Goal: Find specific page/section: Find specific page/section

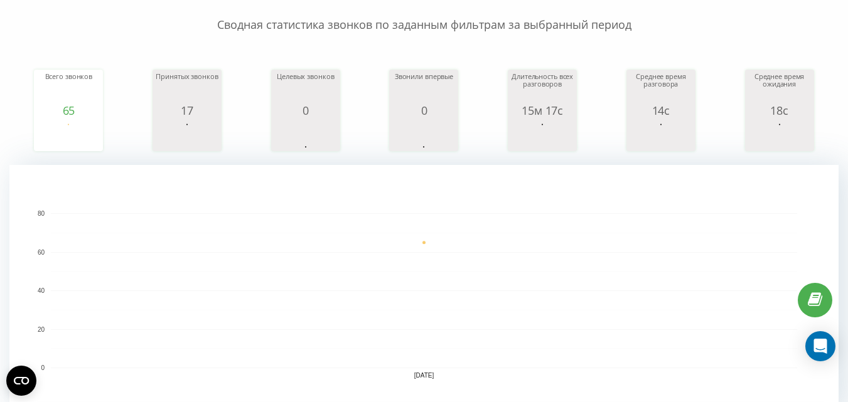
scroll to position [314, 0]
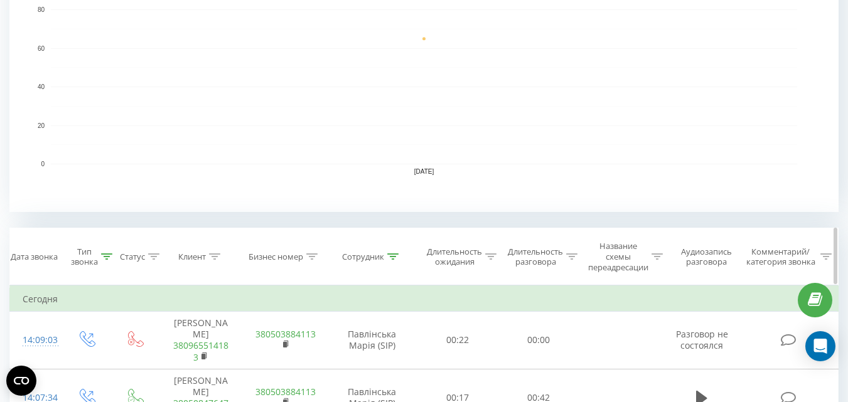
click at [353, 260] on div "Сотрудник" at bounding box center [363, 257] width 42 height 11
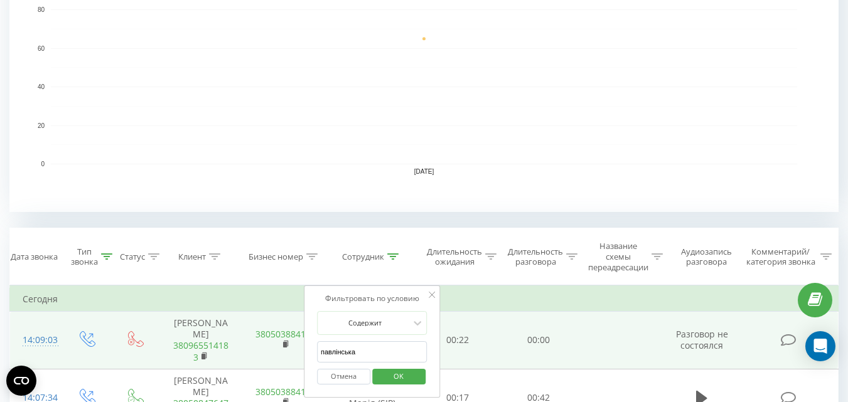
drag, startPoint x: 365, startPoint y: 351, endPoint x: 299, endPoint y: 343, distance: 67.1
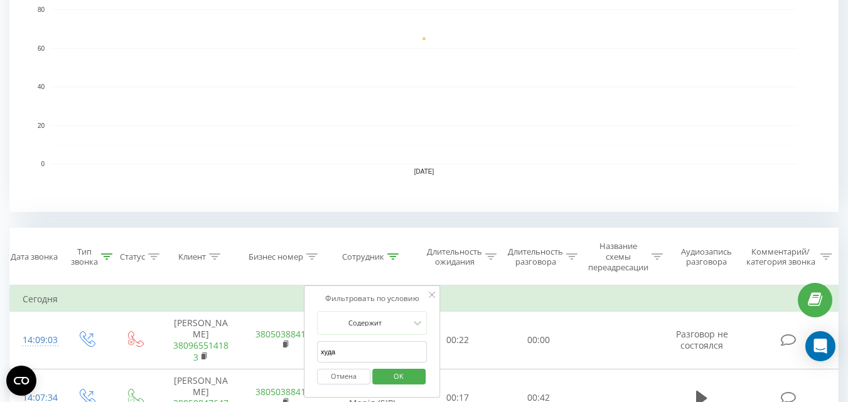
click at [391, 371] on span "OK" at bounding box center [398, 376] width 35 height 19
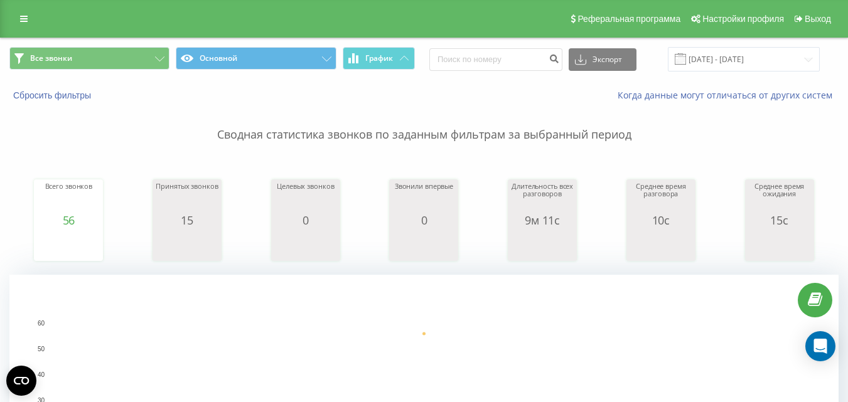
scroll to position [377, 0]
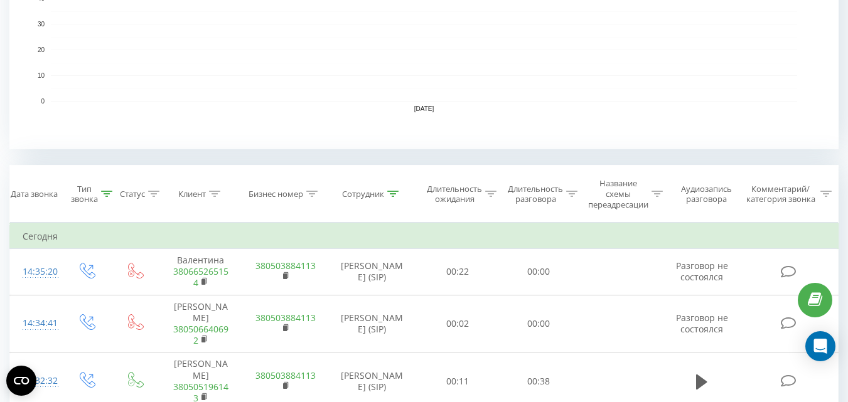
drag, startPoint x: 376, startPoint y: 191, endPoint x: 345, endPoint y: 264, distance: 79.9
click at [375, 190] on div "Сотрудник" at bounding box center [363, 194] width 42 height 11
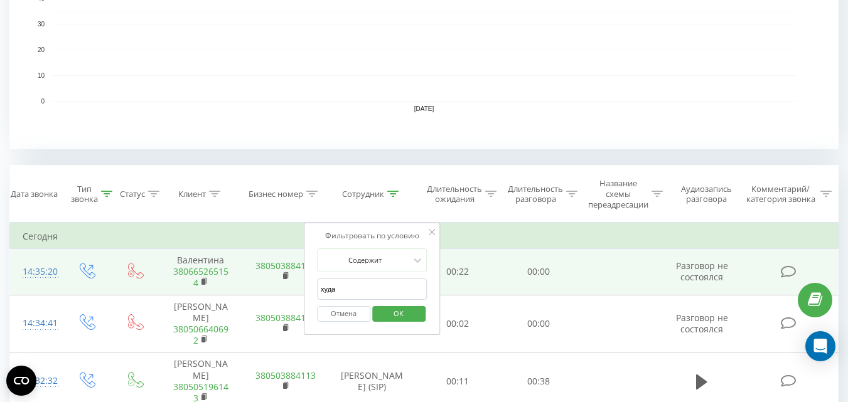
drag, startPoint x: 347, startPoint y: 288, endPoint x: 245, endPoint y: 291, distance: 102.4
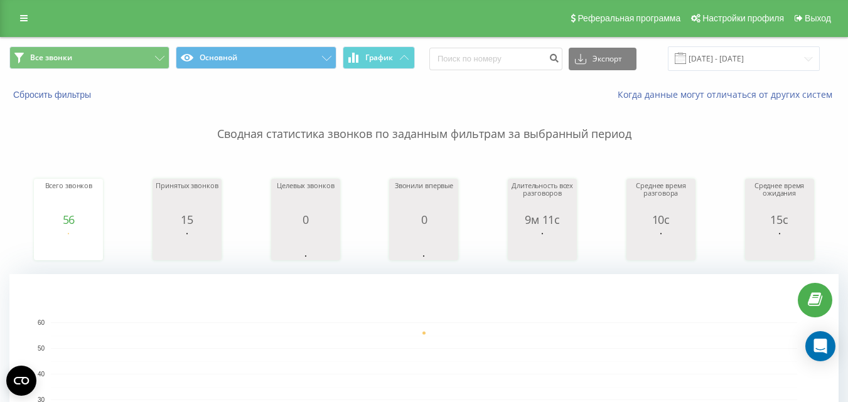
scroll to position [0, 0]
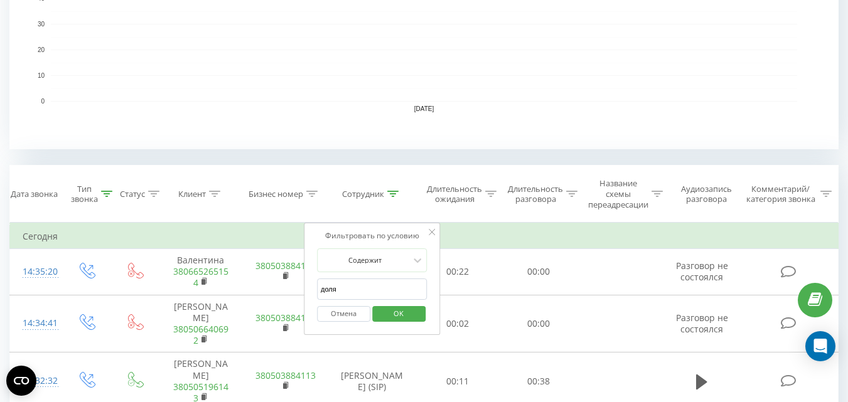
click at [408, 310] on span "OK" at bounding box center [398, 313] width 35 height 19
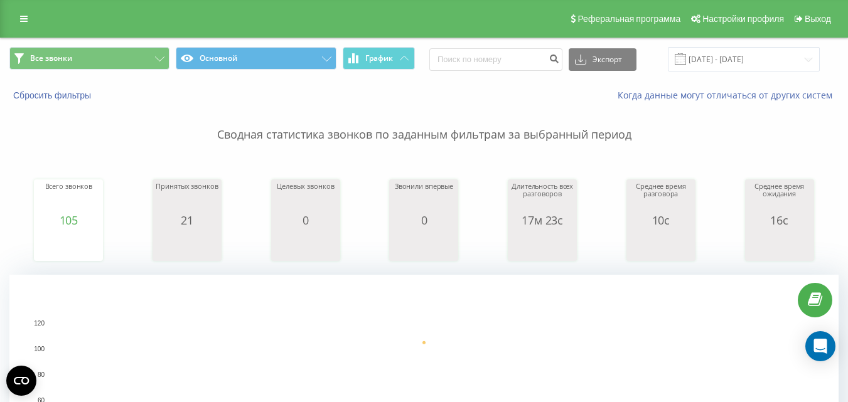
scroll to position [377, 0]
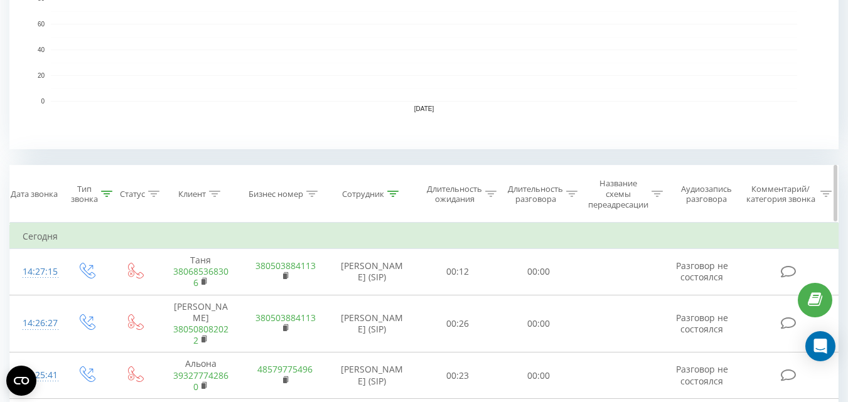
click at [386, 202] on th "Сотрудник" at bounding box center [372, 194] width 90 height 57
click at [369, 193] on div "Сотрудник" at bounding box center [363, 194] width 42 height 11
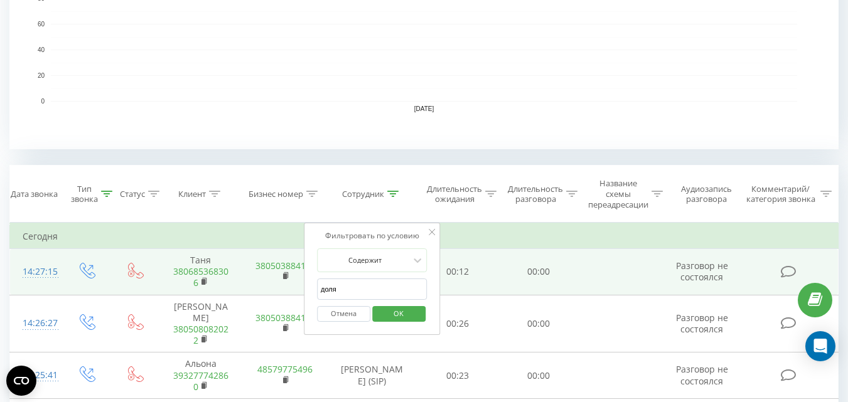
drag, startPoint x: 372, startPoint y: 292, endPoint x: 281, endPoint y: 285, distance: 90.7
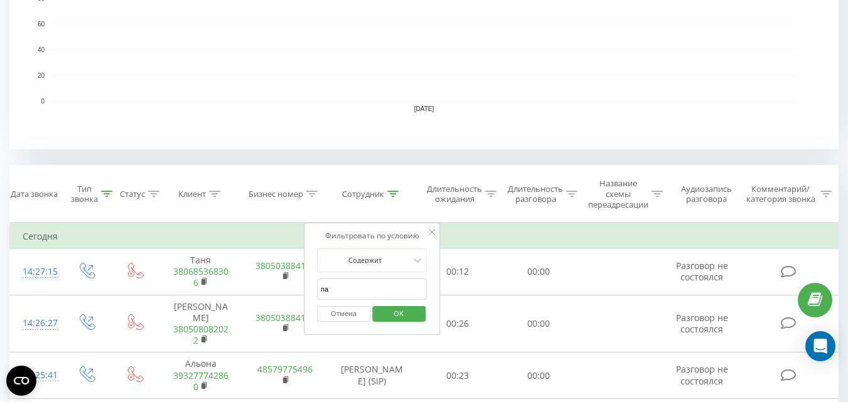
type input "пав"
click at [400, 314] on span "OK" at bounding box center [398, 313] width 35 height 19
